Goal: Task Accomplishment & Management: Use online tool/utility

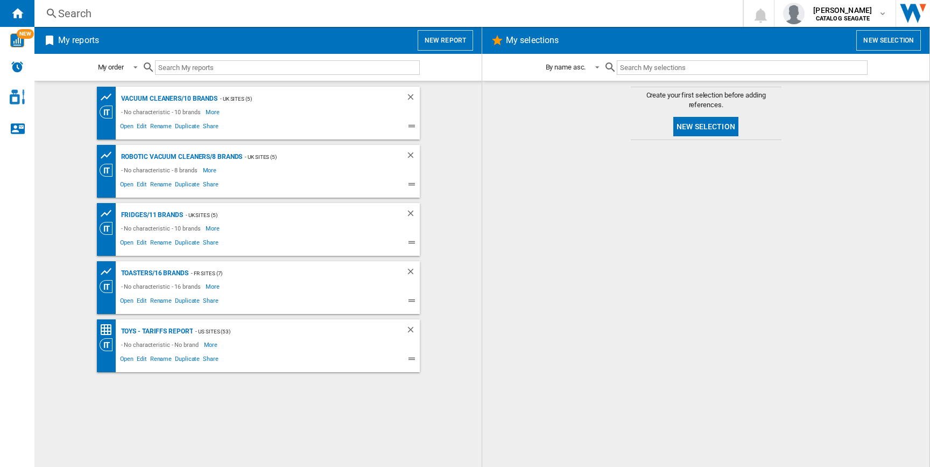
click at [434, 38] on button "New report" at bounding box center [445, 40] width 55 height 20
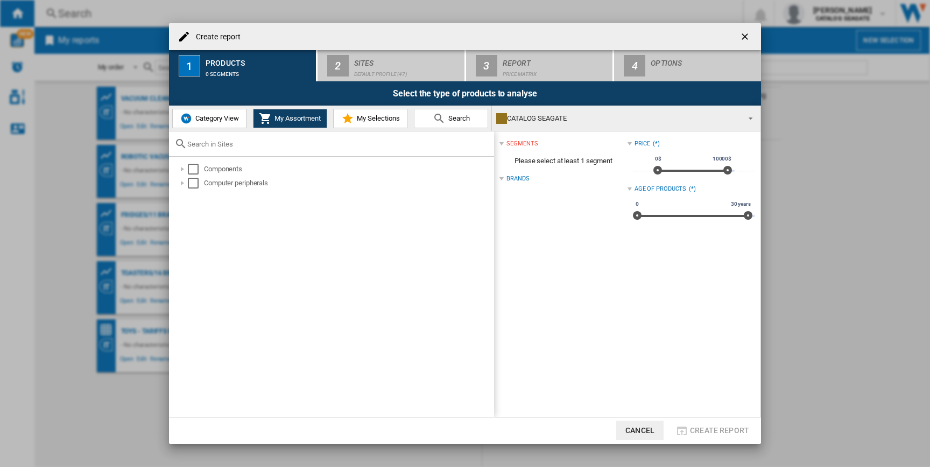
click at [213, 131] on div at bounding box center [331, 143] width 325 height 25
click at [213, 124] on button "Category View" at bounding box center [209, 118] width 74 height 19
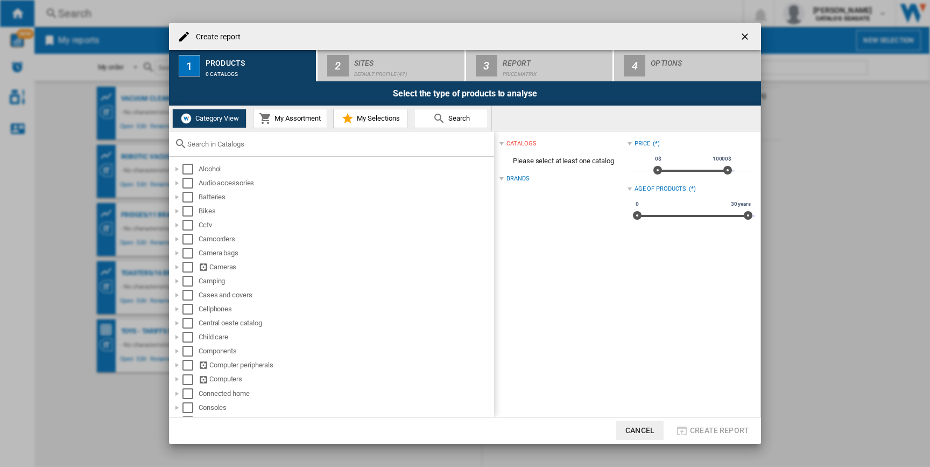
click at [216, 149] on div at bounding box center [331, 143] width 325 height 25
click at [216, 142] on input "text" at bounding box center [337, 144] width 301 height 8
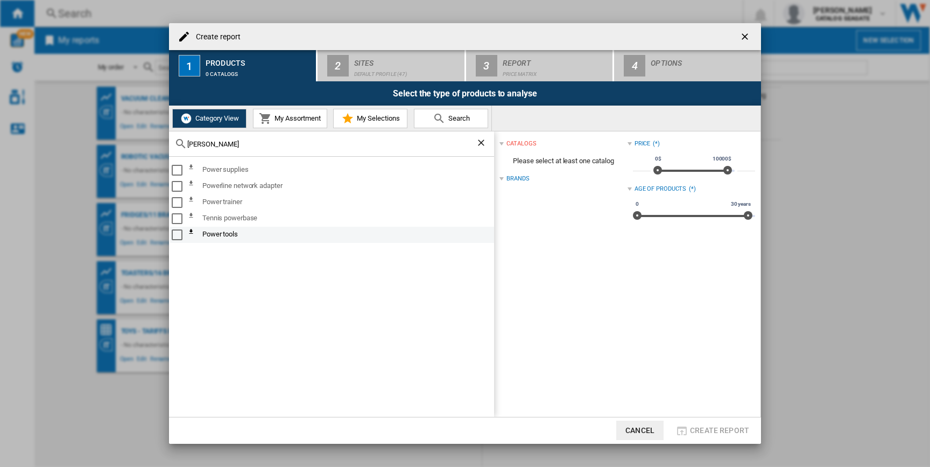
type input "powe"
click at [177, 237] on div "Select" at bounding box center [177, 234] width 11 height 11
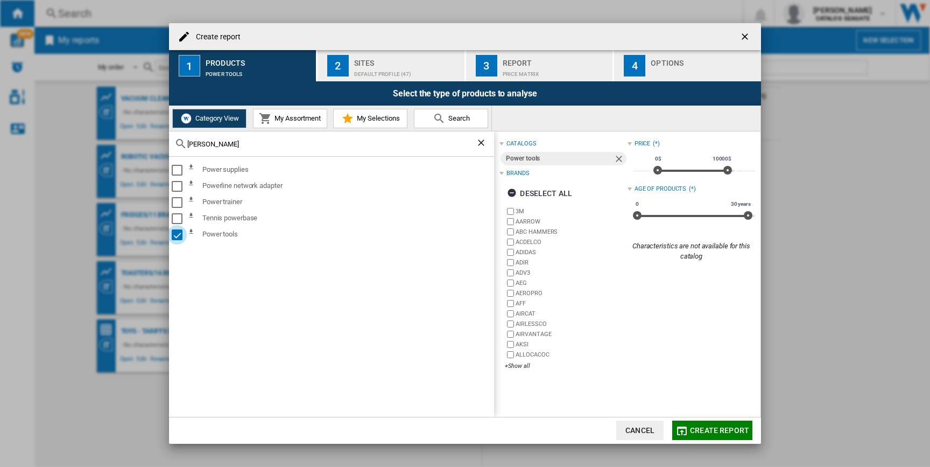
click at [712, 433] on span "Create report" at bounding box center [719, 430] width 59 height 9
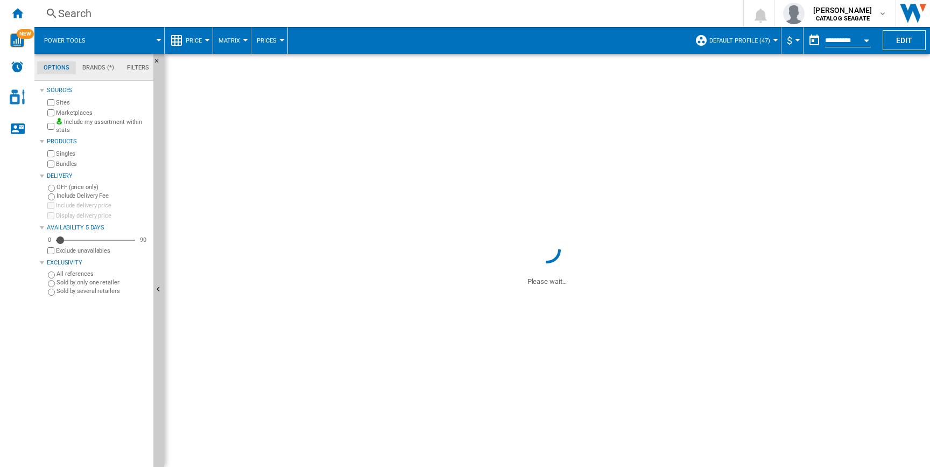
click at [753, 45] on button "Default profile (47)" at bounding box center [742, 40] width 66 height 27
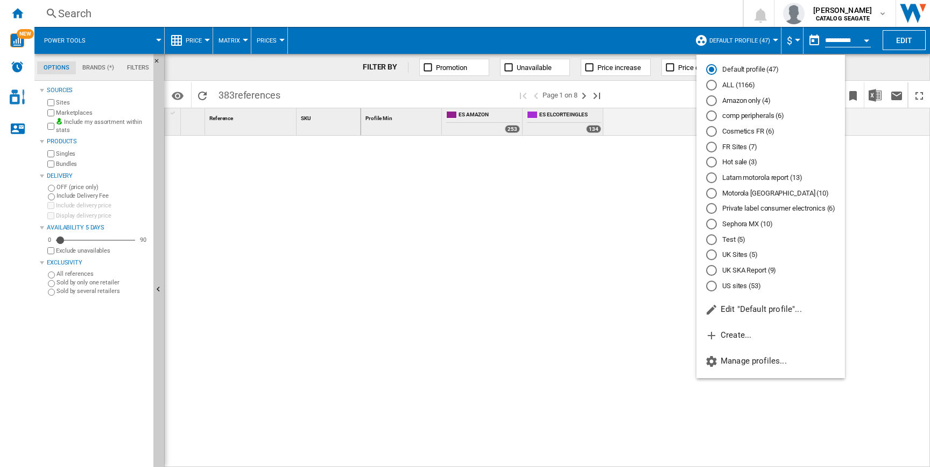
click at [739, 289] on md-radio-button "US sites (53)" at bounding box center [770, 285] width 129 height 10
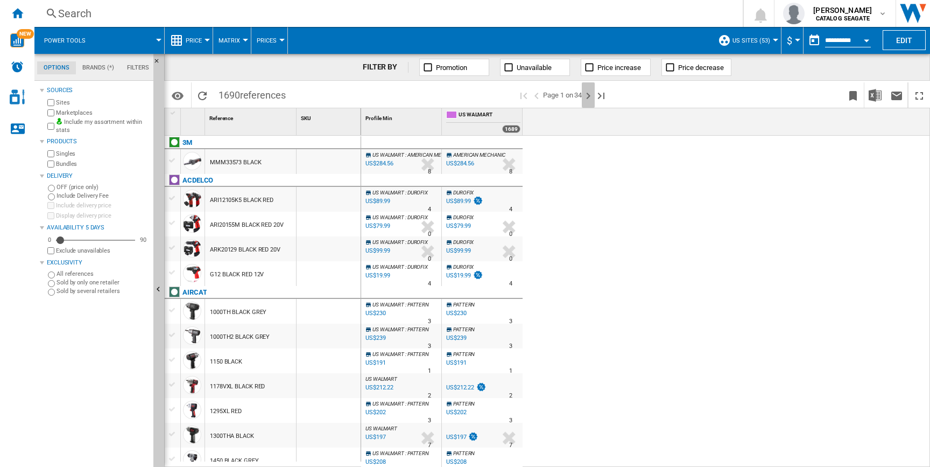
click at [591, 95] on ng-md-icon "Next page" at bounding box center [588, 95] width 13 height 13
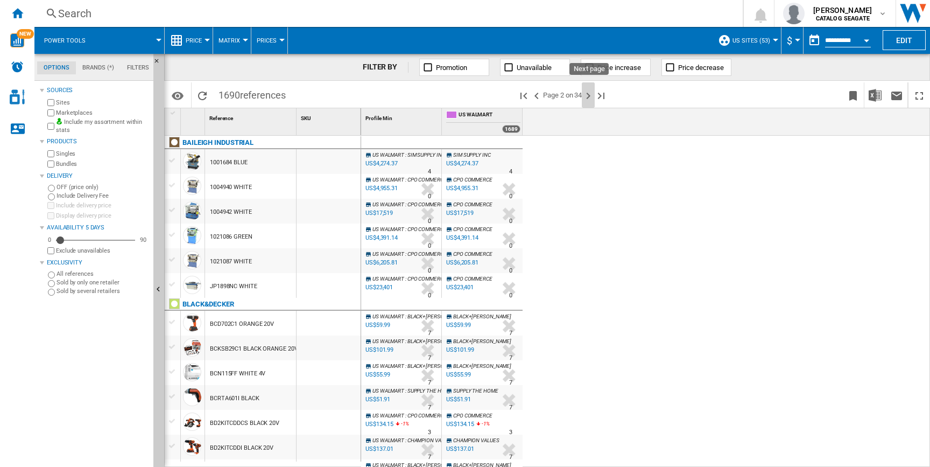
click at [591, 95] on ng-md-icon "Next page" at bounding box center [588, 95] width 13 height 13
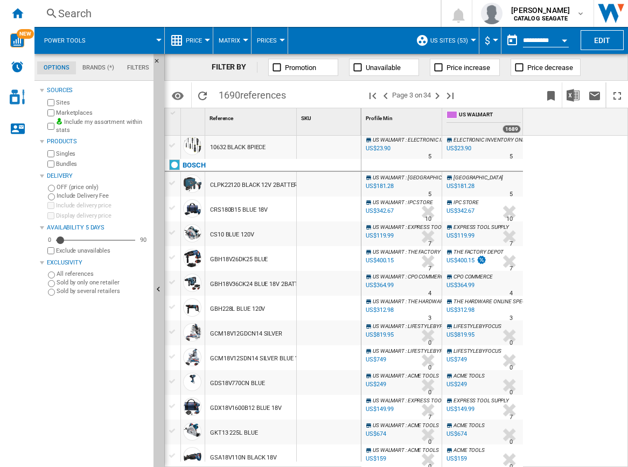
scroll to position [222, 0]
